Goal: Information Seeking & Learning: Understand process/instructions

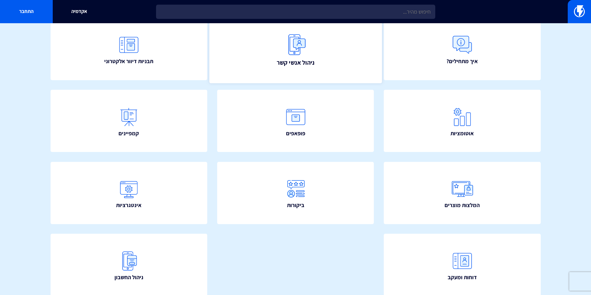
scroll to position [11, 0]
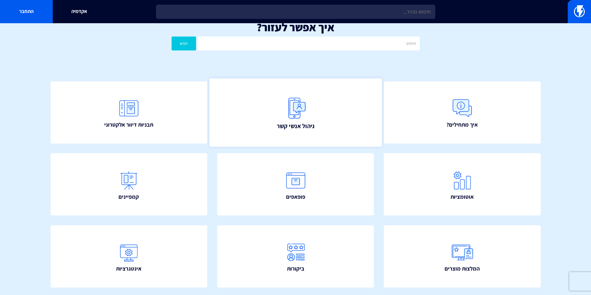
click at [321, 115] on link "ניהול אנשי קשר" at bounding box center [295, 112] width 172 height 69
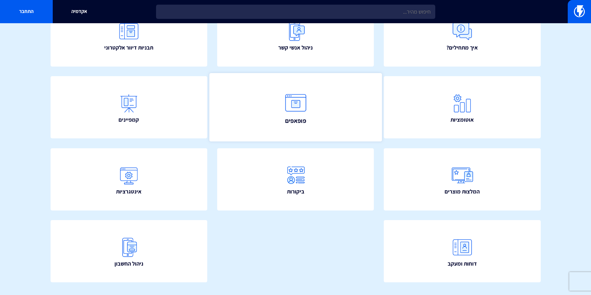
scroll to position [73, 0]
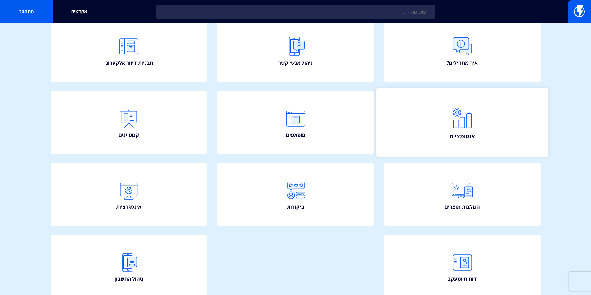
click at [451, 140] on span "אוטומציות" at bounding box center [462, 136] width 26 height 9
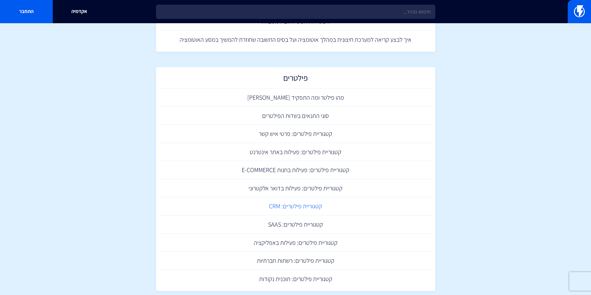
scroll to position [279, 0]
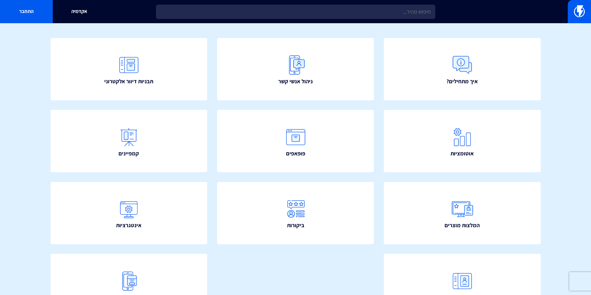
scroll to position [11, 0]
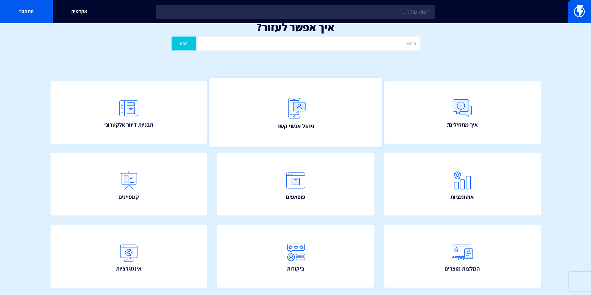
click at [307, 129] on span "ניהול אנשי קשר" at bounding box center [295, 126] width 38 height 9
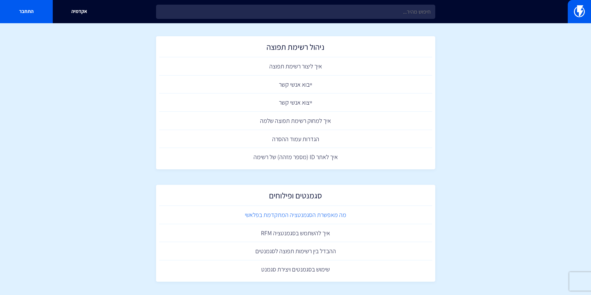
scroll to position [227, 0]
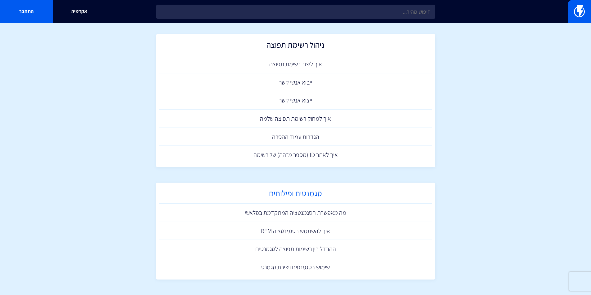
click at [302, 197] on h2 "סגמנטים ופילוחים" at bounding box center [295, 195] width 267 height 12
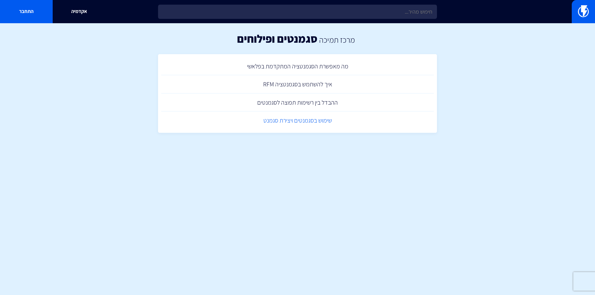
click at [292, 122] on link "שימוש בסגמנטים ויצירת סגמנט" at bounding box center [297, 121] width 273 height 18
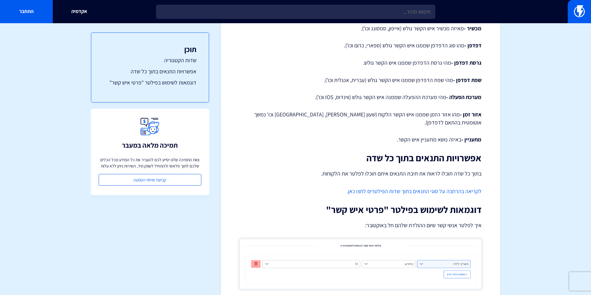
scroll to position [884, 0]
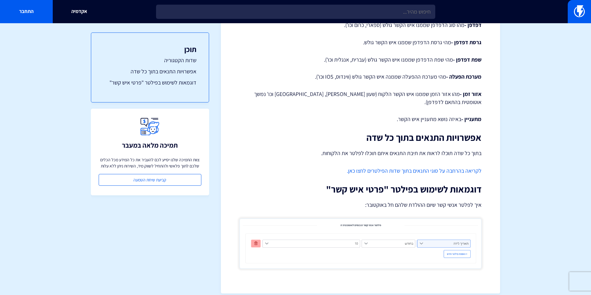
click at [408, 167] on link "לקריאה בהרחבה על סוגי התנאים בתוך שדות הפילטרים לחצו כאן." at bounding box center [414, 170] width 135 height 7
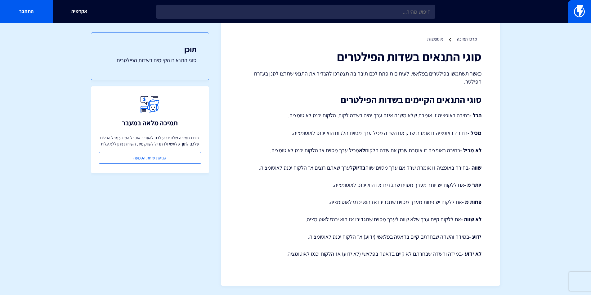
drag, startPoint x: 282, startPoint y: 255, endPoint x: 483, endPoint y: 58, distance: 281.3
click at [483, 58] on div "מרכז תמיכה אוטומציות סוגי התנאים בשדות הפילטרים כאשר תשתמשו בפילטרים בפלאשי, לע…" at bounding box center [360, 151] width 279 height 269
copy div "lore ipsumd sitam consecte adip elitse doeiusmo tempor, incidi utlab etd magn a…"
